Goal: Task Accomplishment & Management: Manage account settings

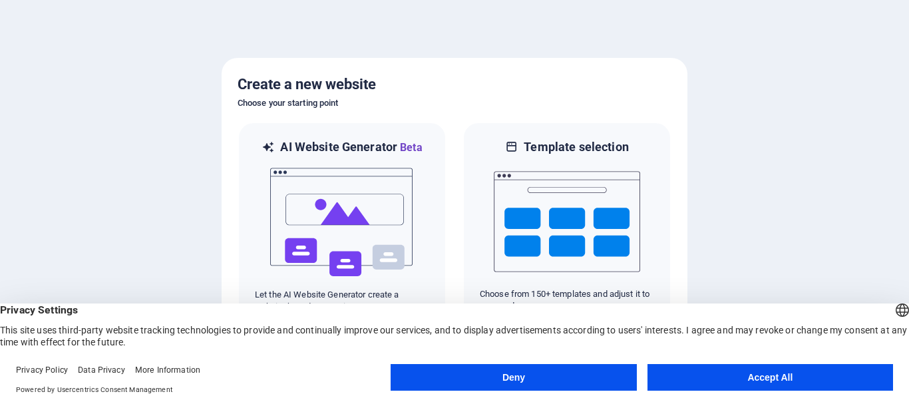
click at [762, 377] on button "Accept All" at bounding box center [769, 377] width 245 height 27
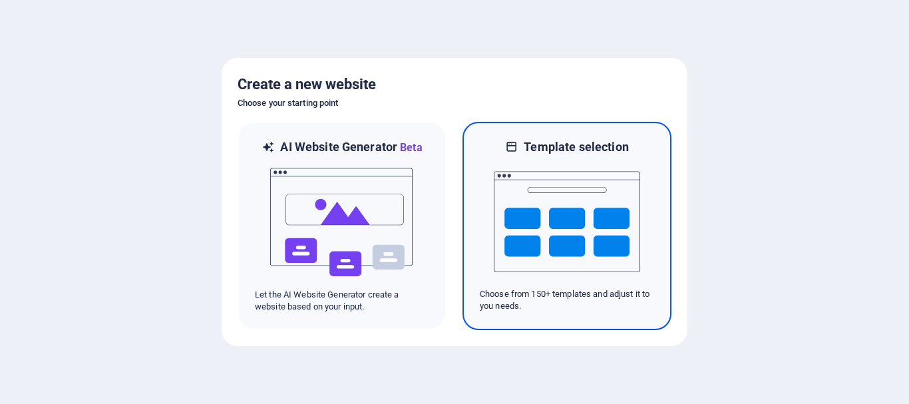
click at [558, 204] on img at bounding box center [567, 221] width 146 height 133
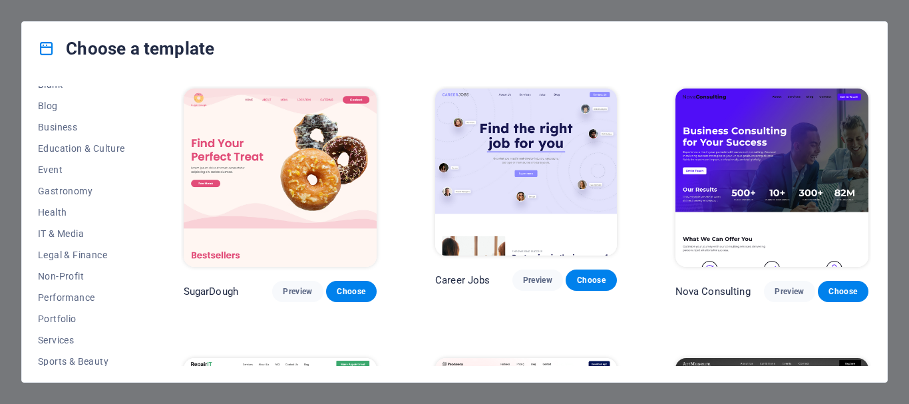
scroll to position [186, 0]
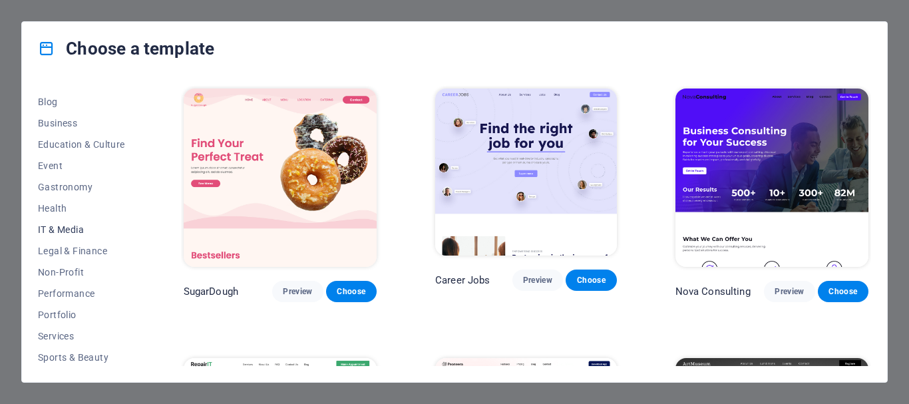
click at [76, 228] on span "IT & Media" at bounding box center [81, 229] width 87 height 11
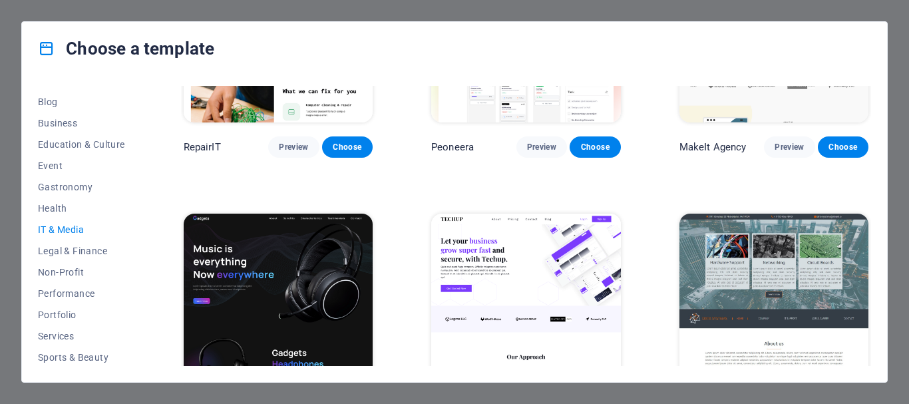
scroll to position [0, 0]
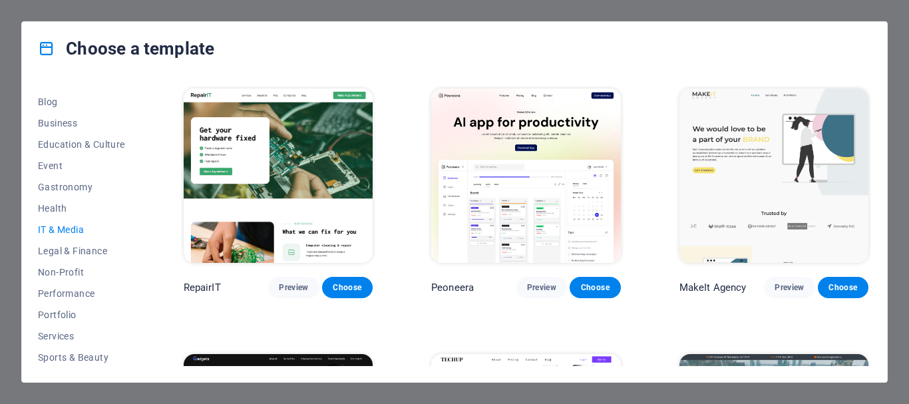
click at [13, 72] on div "Choose a template All Templates My Templates New Trending Landingpage Multipage…" at bounding box center [454, 202] width 909 height 404
click at [894, 186] on div "Choose a template All Templates My Templates New Trending Landingpage Multipage…" at bounding box center [454, 202] width 909 height 404
click at [907, 190] on div "Choose a template All Templates My Templates New Trending Landingpage Multipage…" at bounding box center [454, 202] width 909 height 404
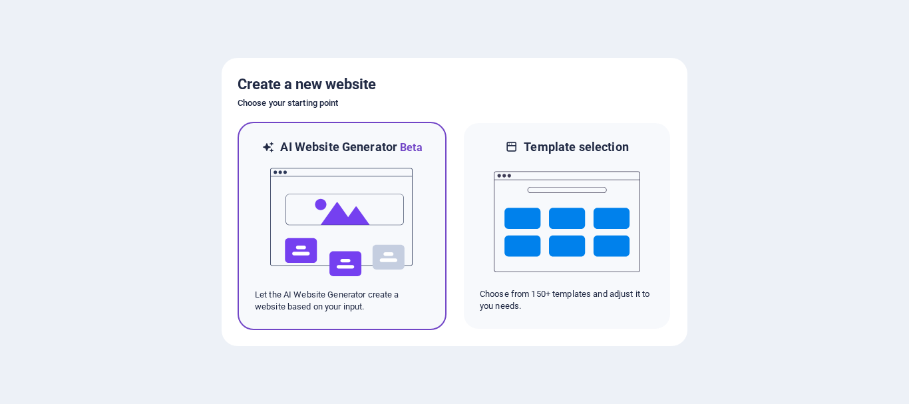
click at [323, 190] on img at bounding box center [342, 222] width 146 height 133
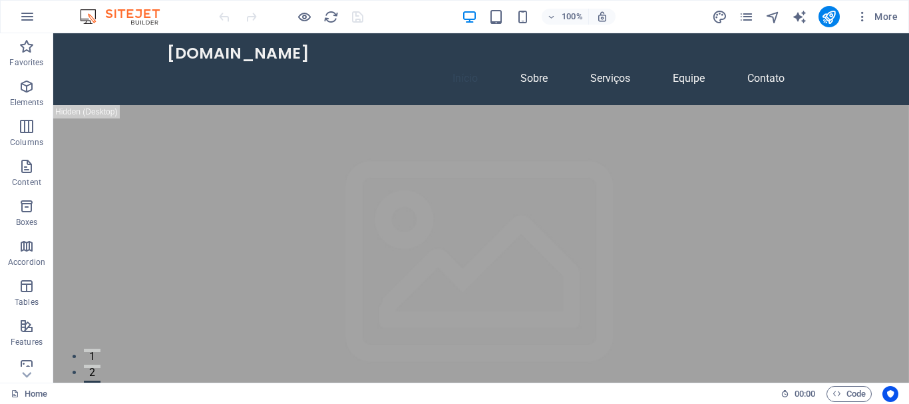
drag, startPoint x: 905, startPoint y: 46, endPoint x: 921, endPoint y: 64, distance: 24.0
click at [864, 18] on icon "button" at bounding box center [862, 16] width 13 height 13
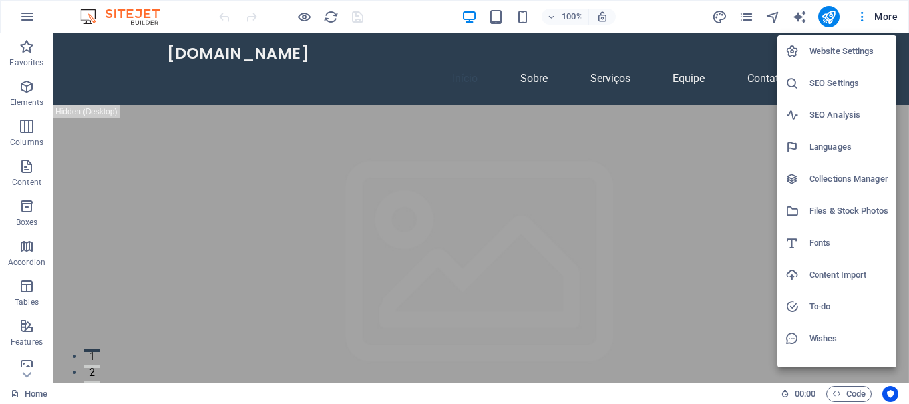
click at [840, 146] on h6 "Languages" at bounding box center [848, 147] width 79 height 16
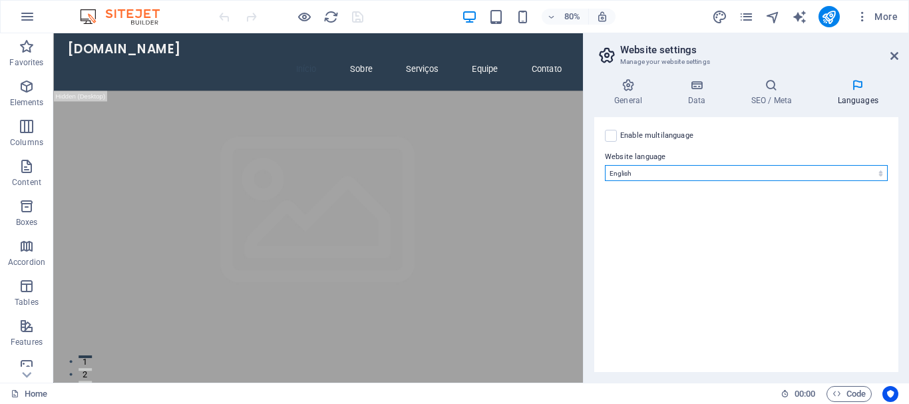
select select "148"
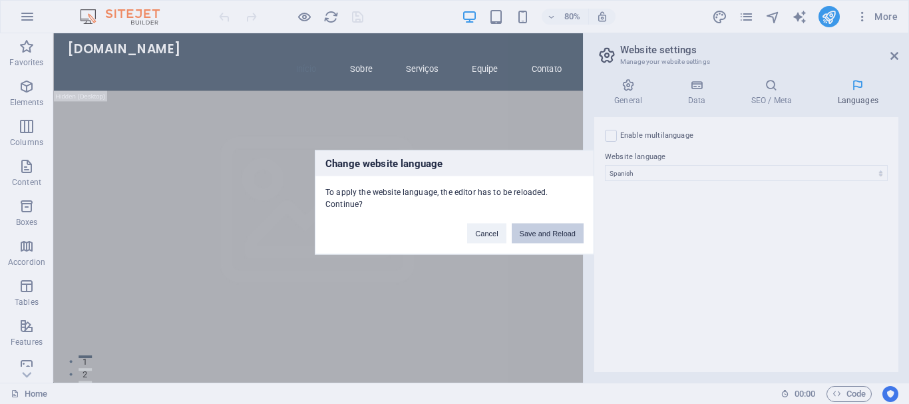
click at [523, 234] on button "Save and Reload" at bounding box center [548, 233] width 72 height 20
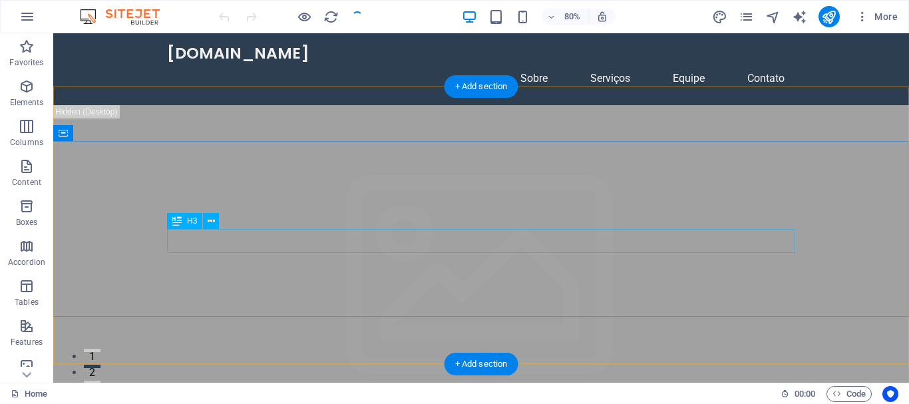
checkbox input "false"
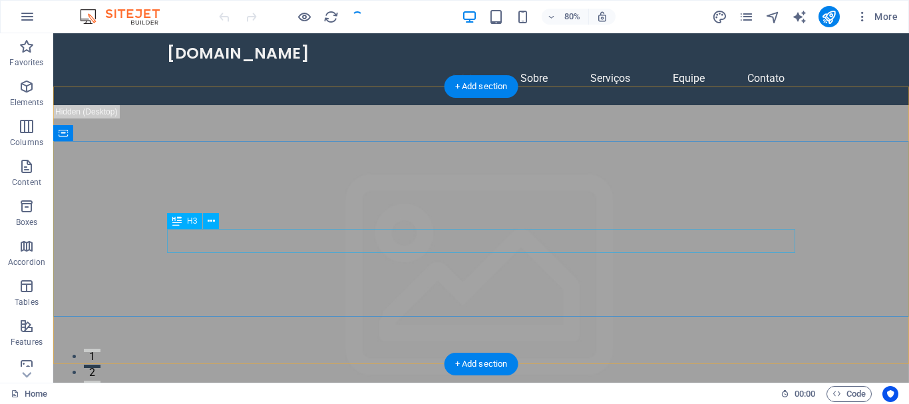
checkbox input "false"
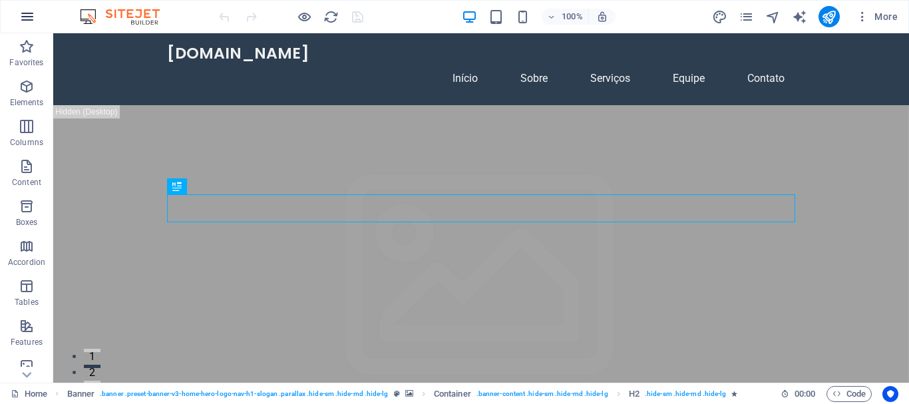
click at [25, 14] on icon "button" at bounding box center [27, 17] width 16 height 16
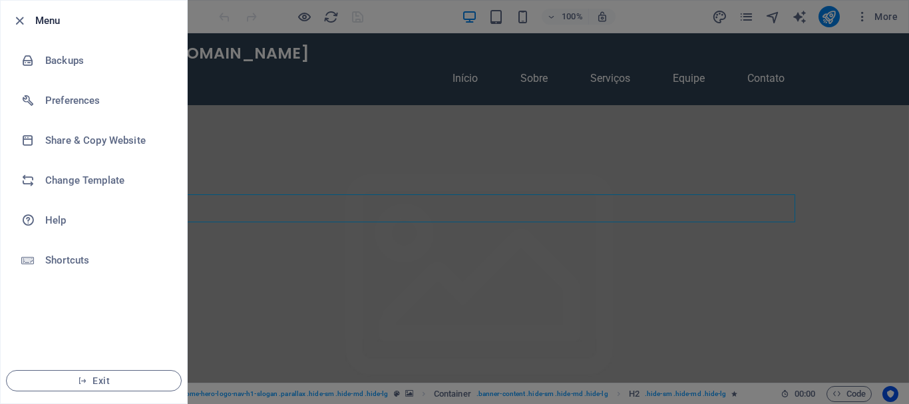
click at [519, 117] on div at bounding box center [454, 202] width 909 height 404
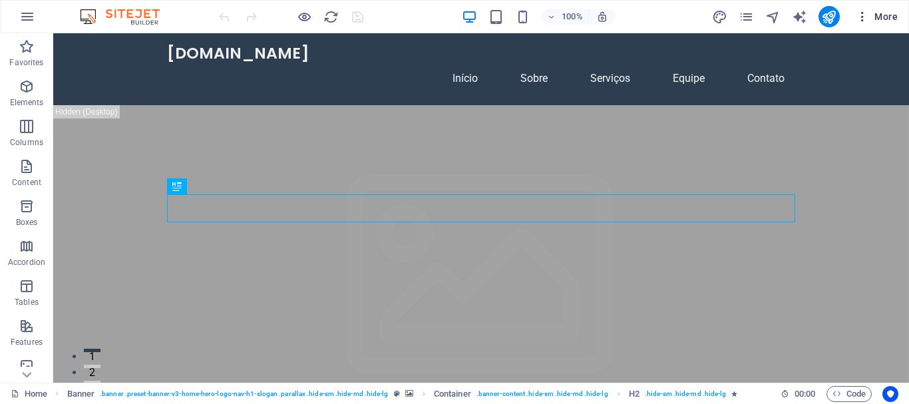
click at [865, 15] on icon "button" at bounding box center [862, 16] width 13 height 13
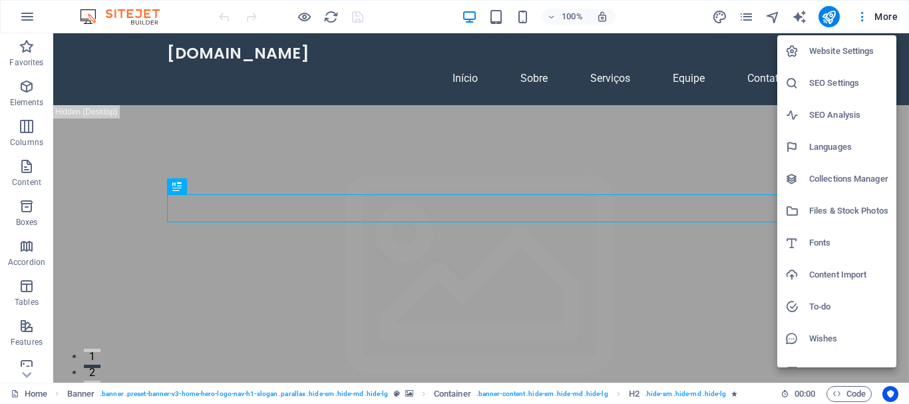
click at [880, 14] on div at bounding box center [454, 202] width 909 height 404
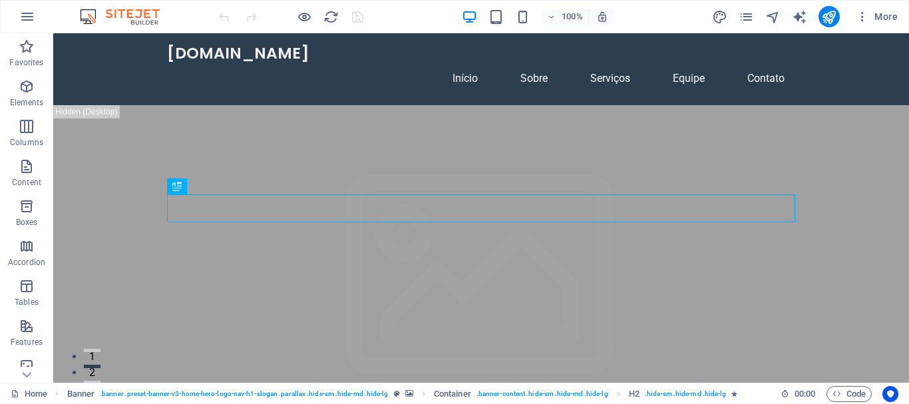
click at [880, 14] on span "More" at bounding box center [877, 16] width 42 height 13
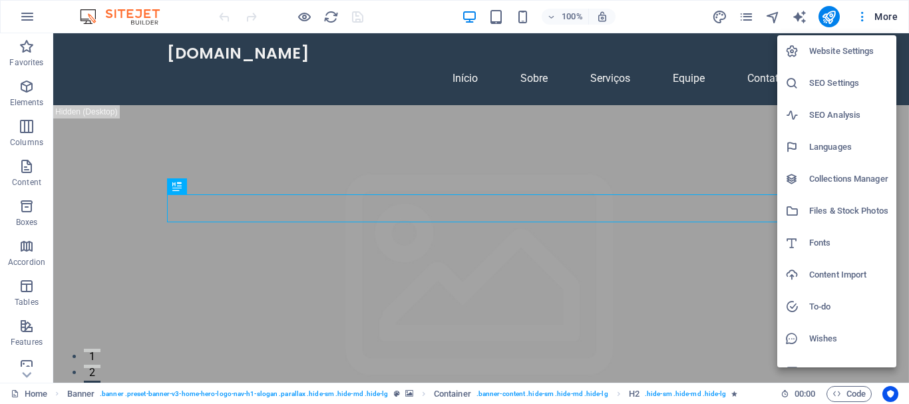
drag, startPoint x: 907, startPoint y: 108, endPoint x: 907, endPoint y: 180, distance: 71.2
click at [907, 180] on div at bounding box center [454, 202] width 909 height 404
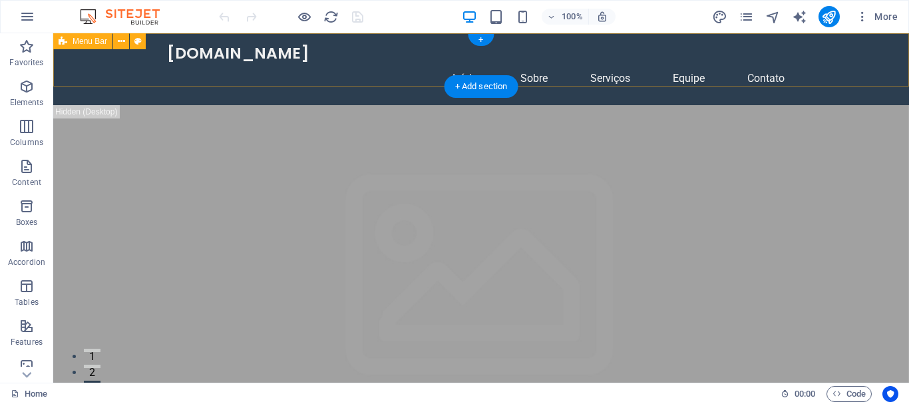
click at [883, 44] on div "jvtecnosolucoes.pt Início Sobre Serviços Equipe Contato" at bounding box center [481, 69] width 856 height 72
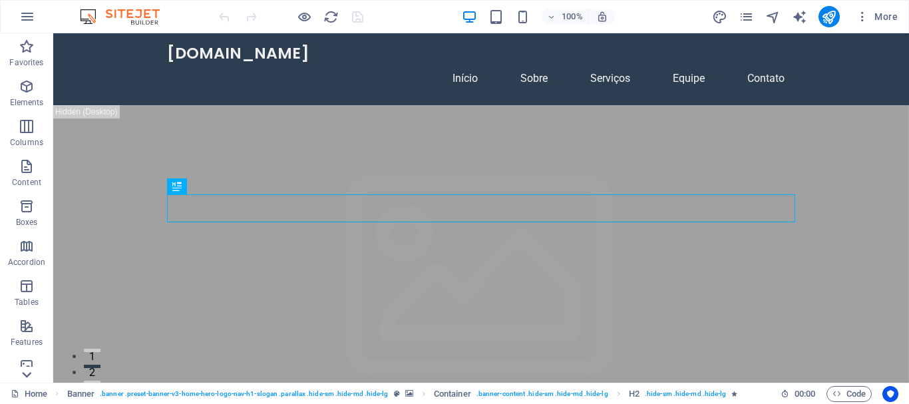
click at [24, 373] on icon at bounding box center [26, 375] width 9 height 6
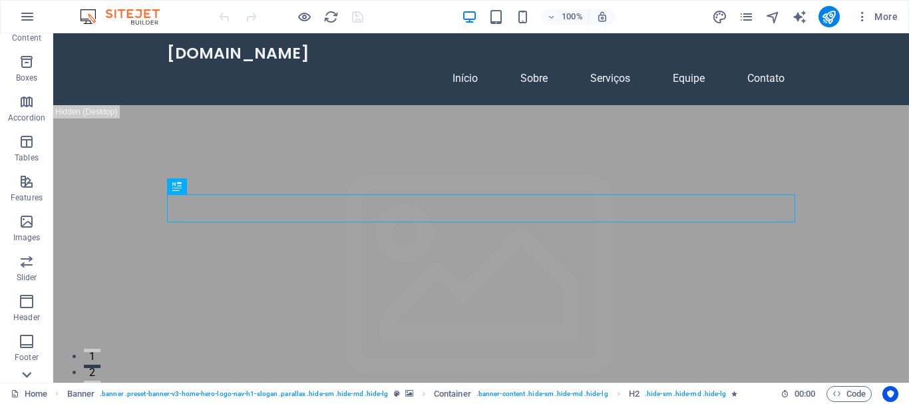
scroll to position [249, 0]
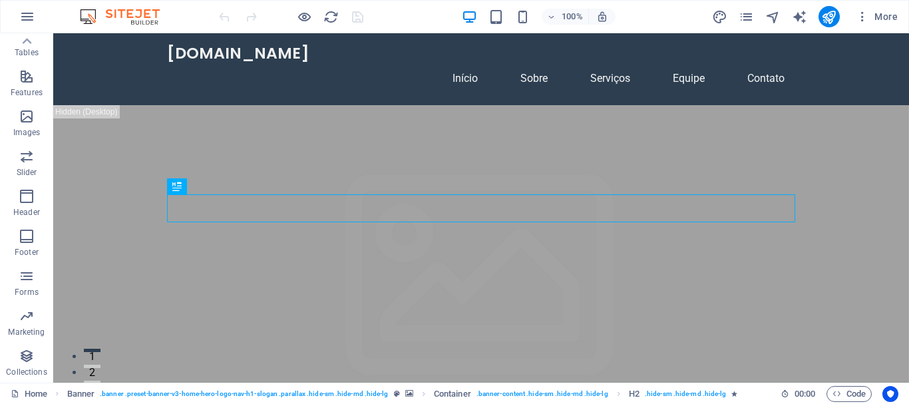
drag, startPoint x: 905, startPoint y: 40, endPoint x: 905, endPoint y: 51, distance: 10.6
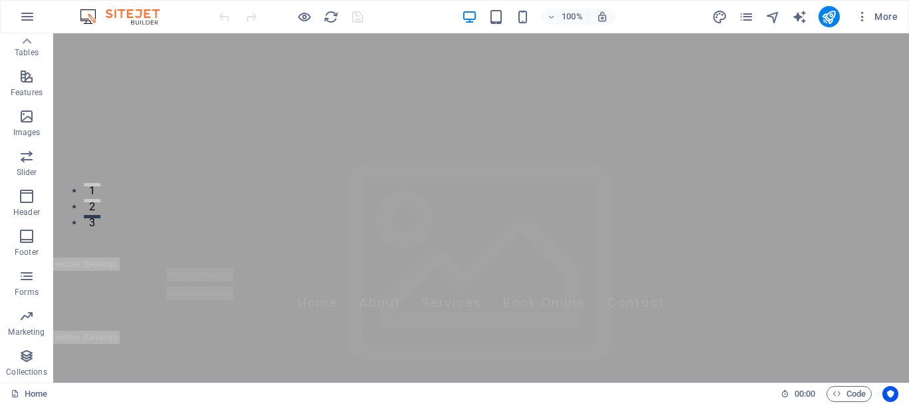
scroll to position [0, 0]
